Goal: Navigation & Orientation: Understand site structure

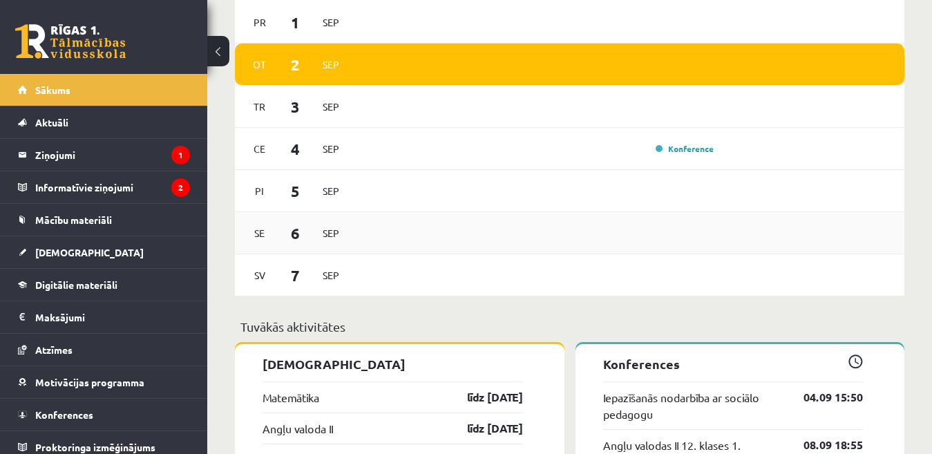
scroll to position [967, 0]
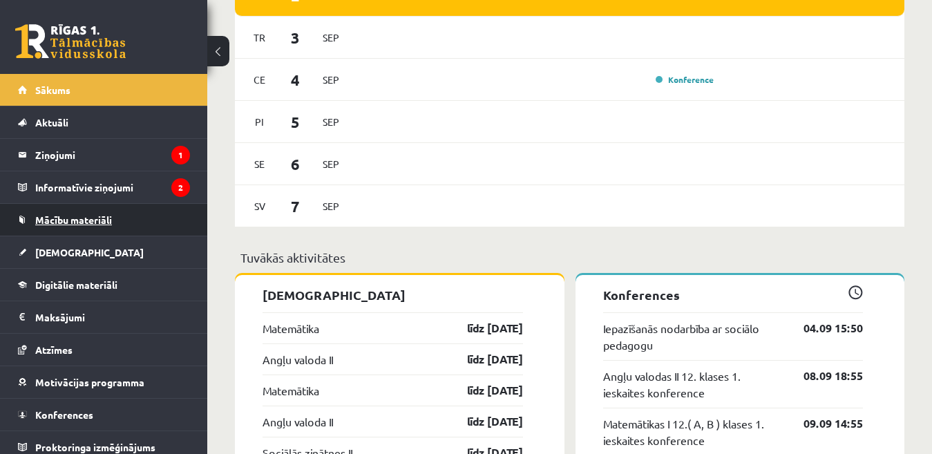
click at [78, 225] on span "Mācību materiāli" at bounding box center [73, 219] width 77 height 12
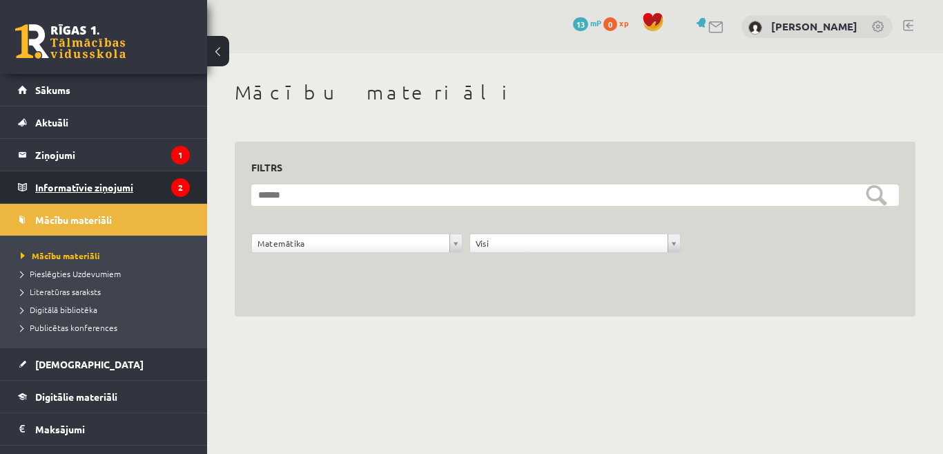
click at [95, 188] on legend "Informatīvie ziņojumi 2" at bounding box center [112, 187] width 155 height 32
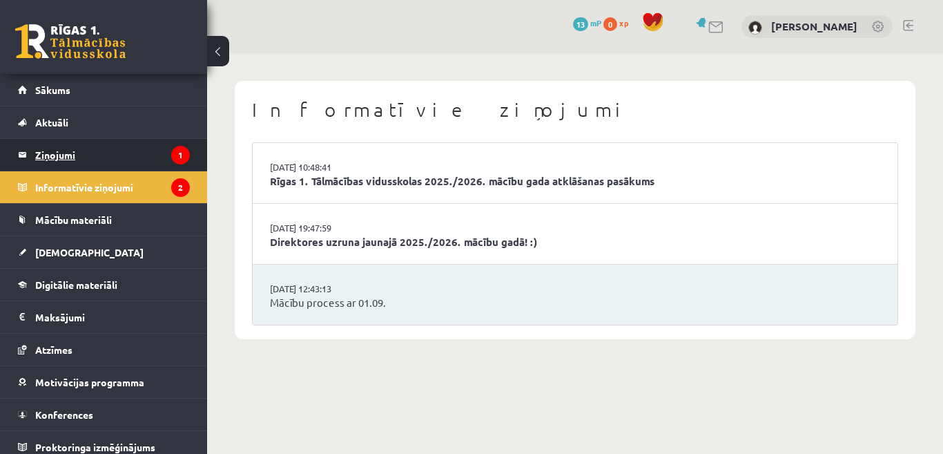
click at [64, 155] on legend "Ziņojumi 1" at bounding box center [112, 155] width 155 height 32
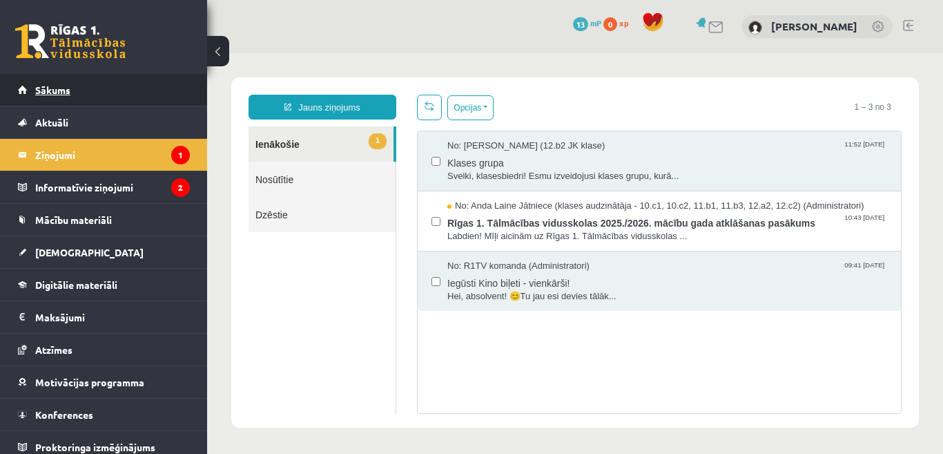
click at [61, 93] on span "Sākums" at bounding box center [52, 90] width 35 height 12
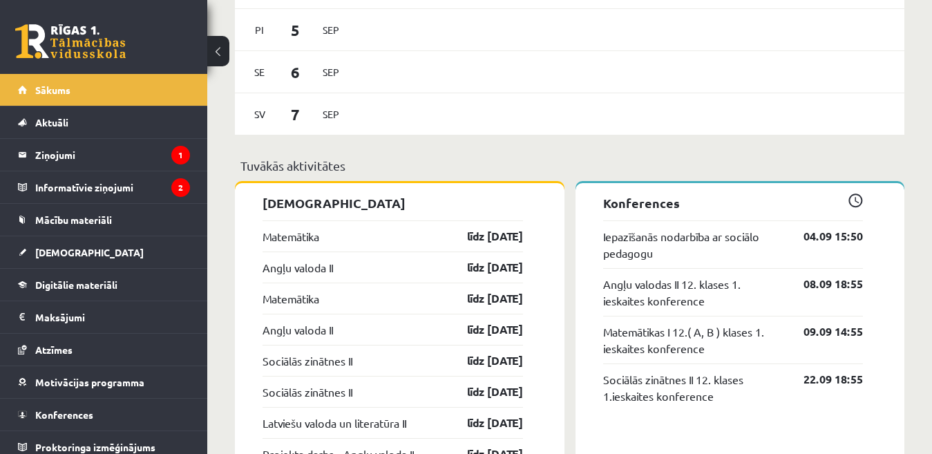
scroll to position [1128, 0]
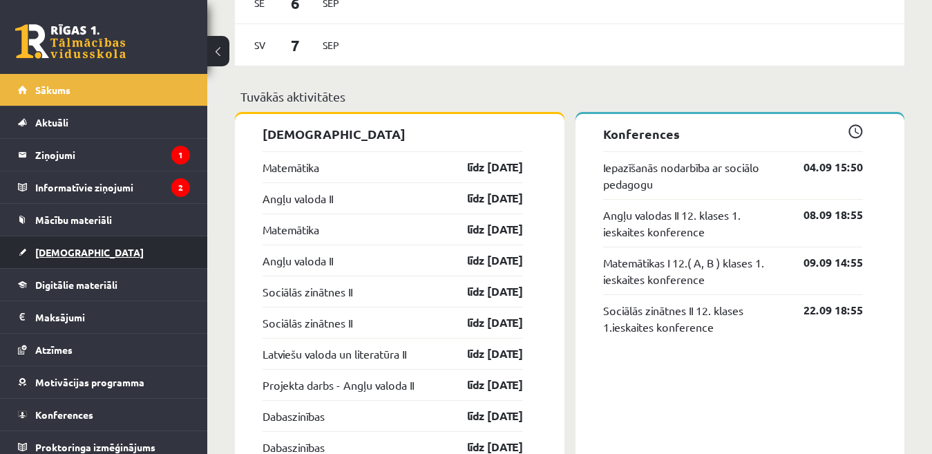
click at [68, 253] on span "[DEMOGRAPHIC_DATA]" at bounding box center [89, 252] width 108 height 12
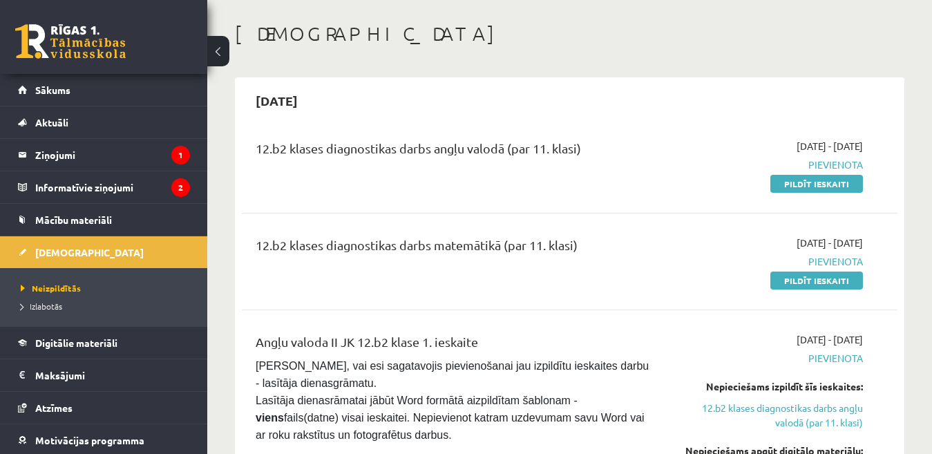
scroll to position [24, 0]
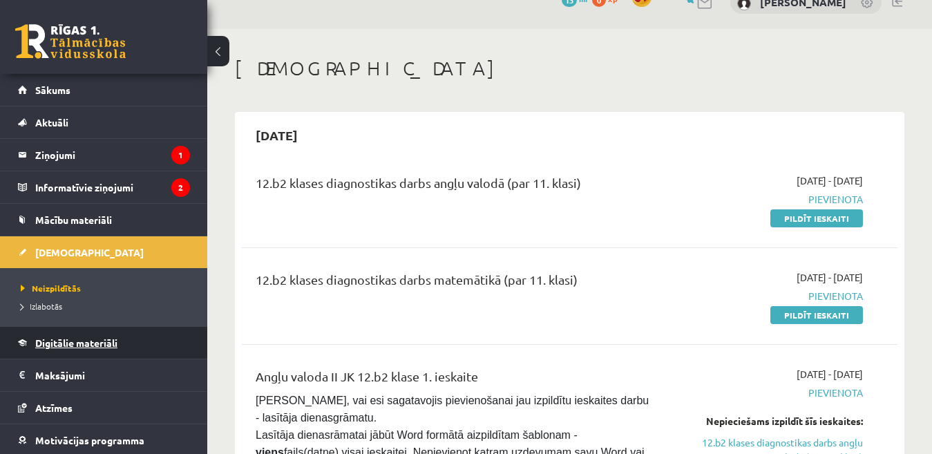
click at [85, 341] on span "Digitālie materiāli" at bounding box center [76, 342] width 82 height 12
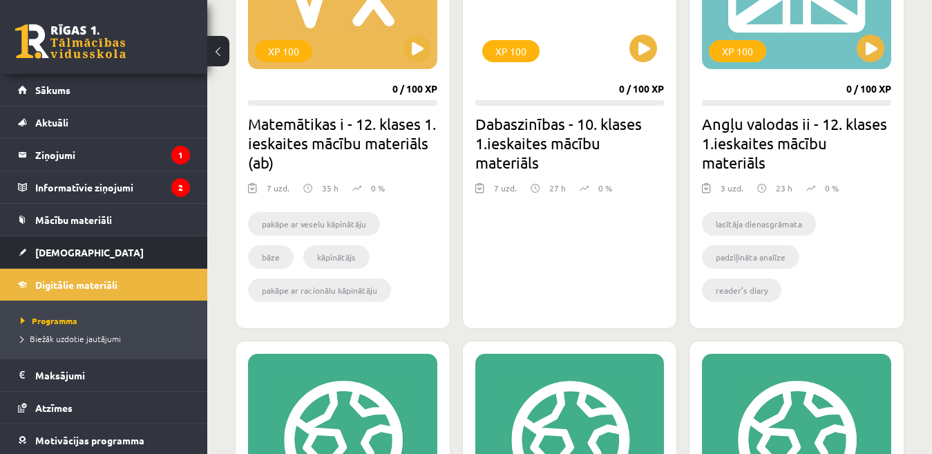
scroll to position [457, 0]
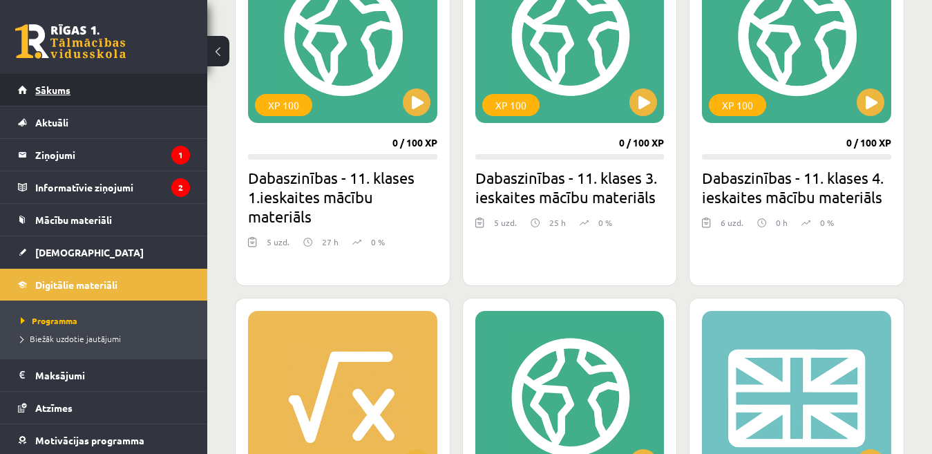
click at [69, 91] on span "Sākums" at bounding box center [52, 90] width 35 height 12
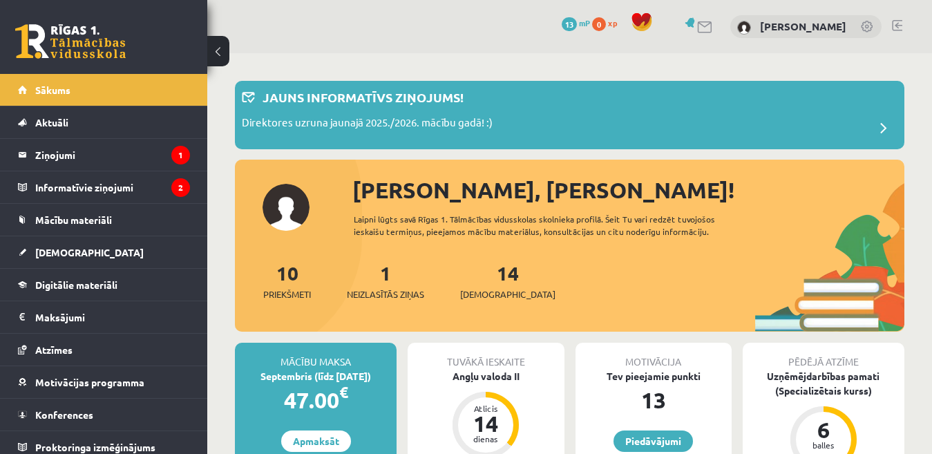
click at [900, 23] on link at bounding box center [897, 25] width 10 height 11
